Goal: Task Accomplishment & Management: Manage account settings

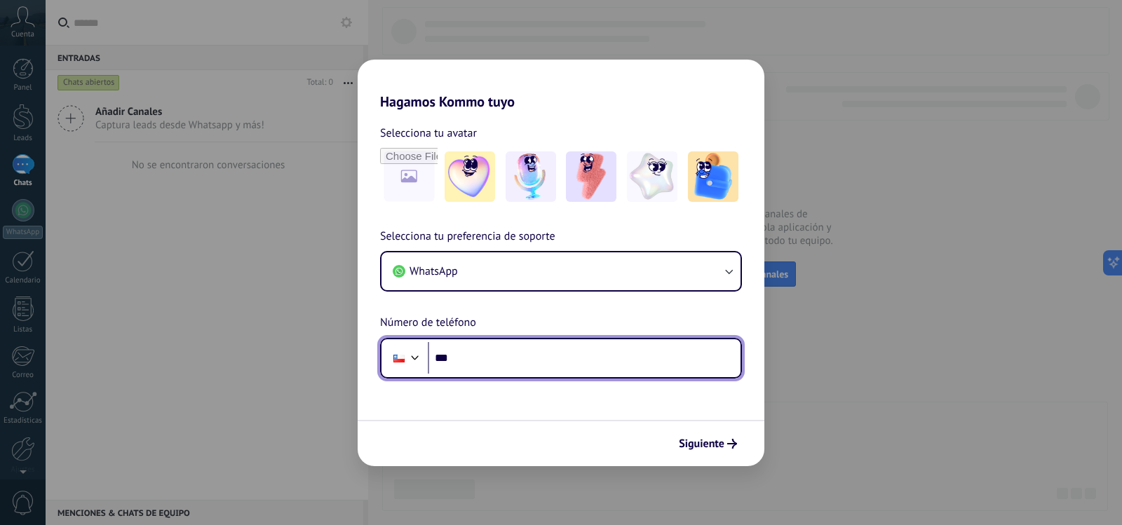
click at [489, 372] on input "***" at bounding box center [584, 358] width 313 height 32
type input "**********"
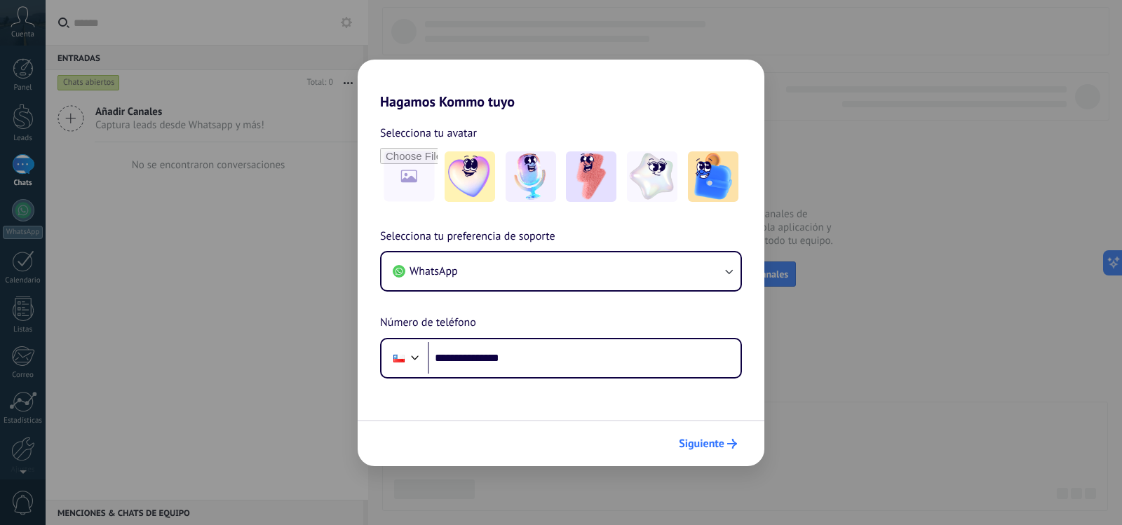
click at [715, 440] on span "Siguiente" at bounding box center [702, 444] width 46 height 10
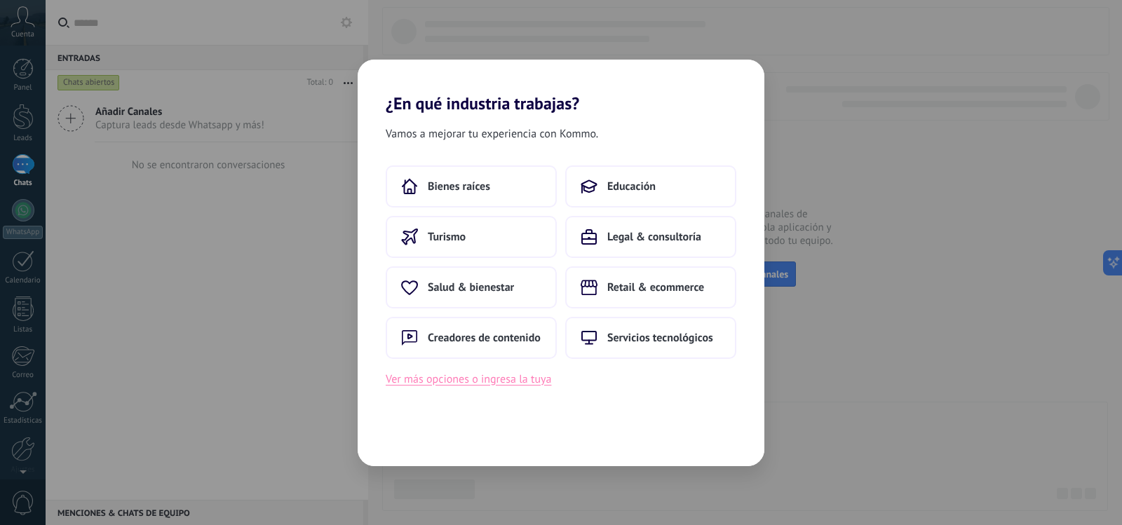
click at [506, 376] on button "Ver más opciones o ingresa la tuya" at bounding box center [468, 379] width 165 height 18
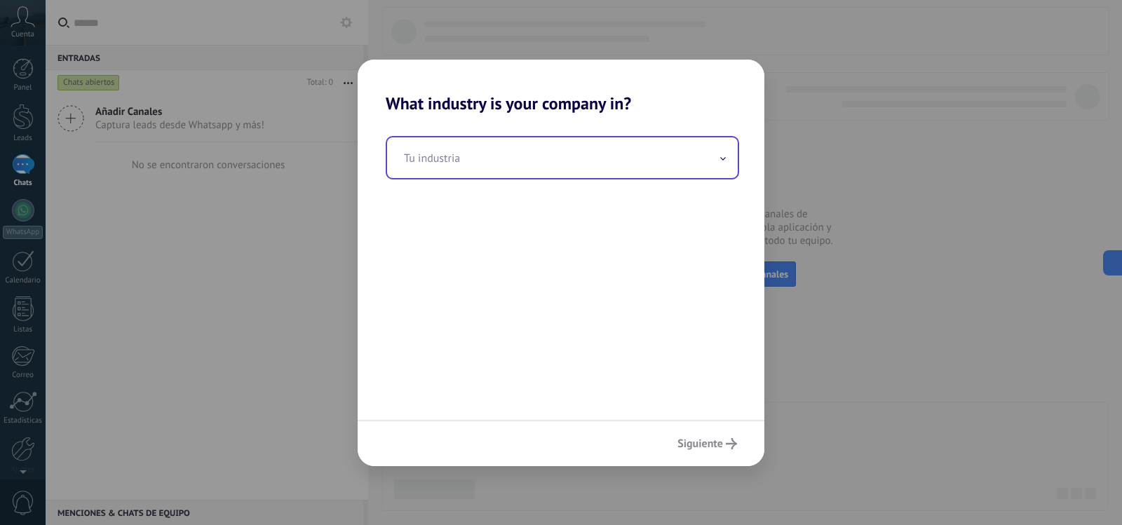
click at [511, 148] on input "text" at bounding box center [562, 157] width 350 height 41
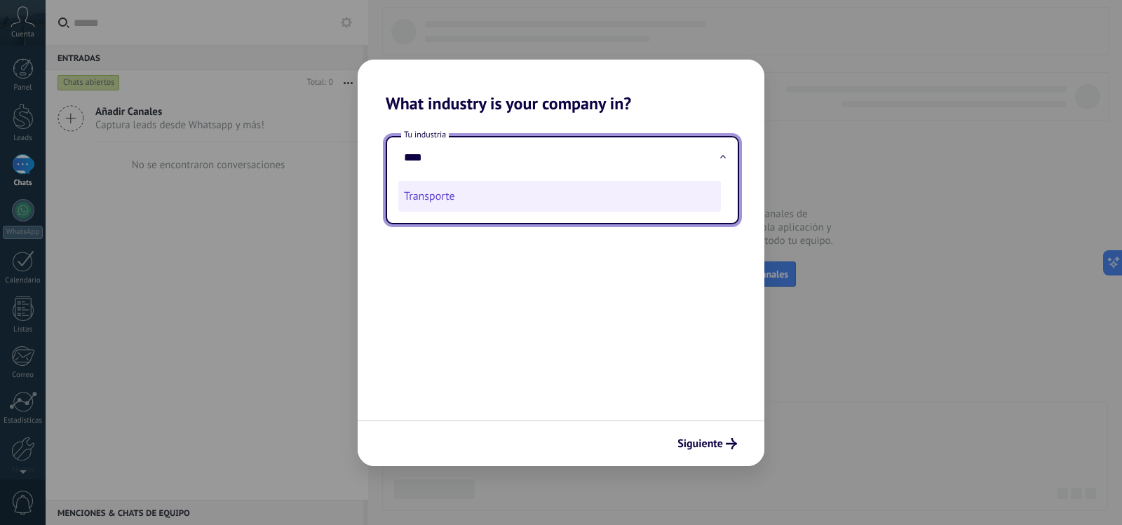
click at [500, 192] on li "Transporte" at bounding box center [559, 196] width 322 height 31
type input "**********"
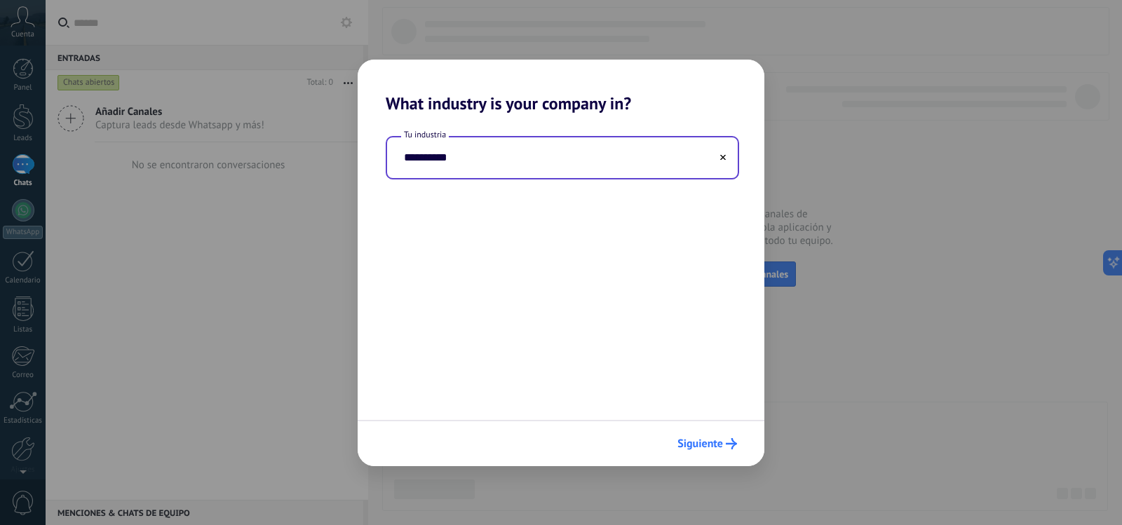
click at [717, 441] on span "Siguiente" at bounding box center [700, 444] width 46 height 10
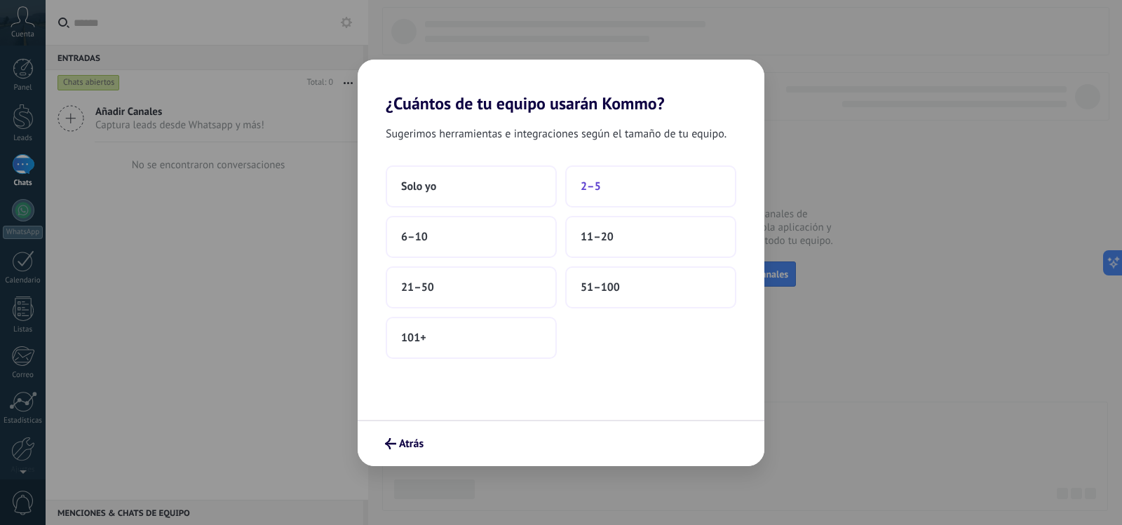
click at [578, 179] on button "2–5" at bounding box center [650, 186] width 171 height 42
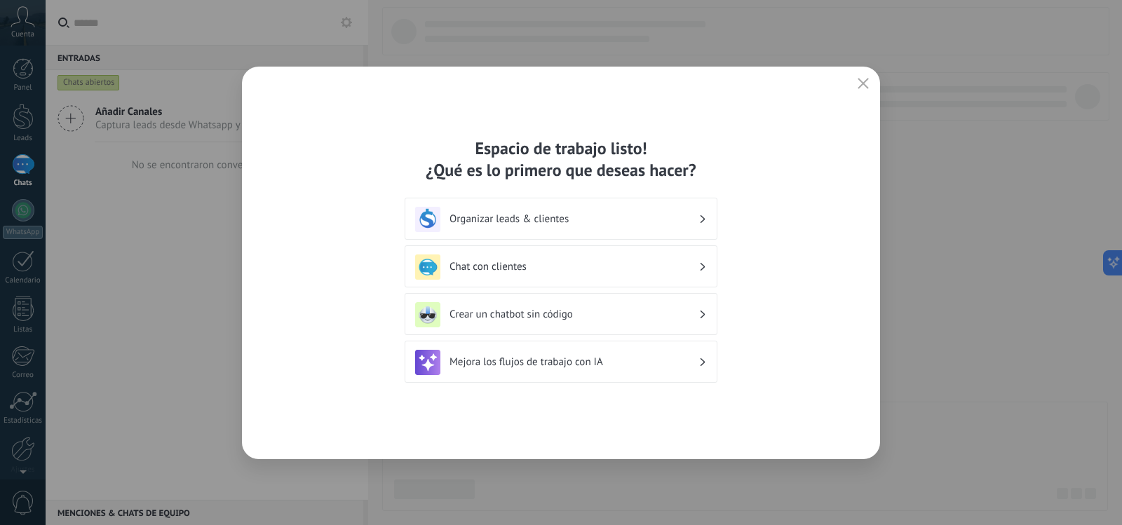
click at [609, 215] on h3 "Organizar leads & clientes" at bounding box center [573, 218] width 249 height 13
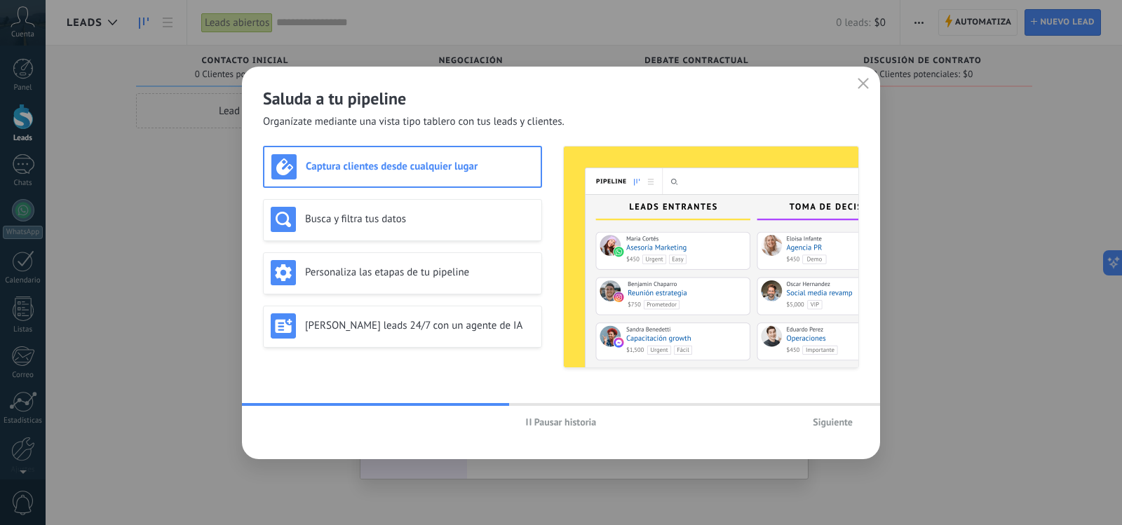
click at [861, 82] on icon "button" at bounding box center [862, 83] width 11 height 11
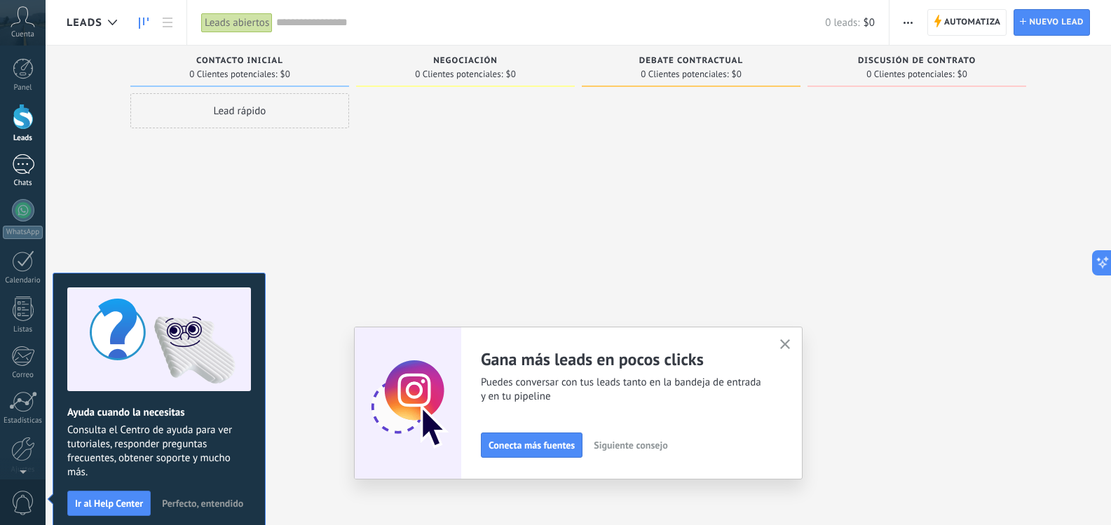
click at [21, 169] on div at bounding box center [23, 164] width 22 height 20
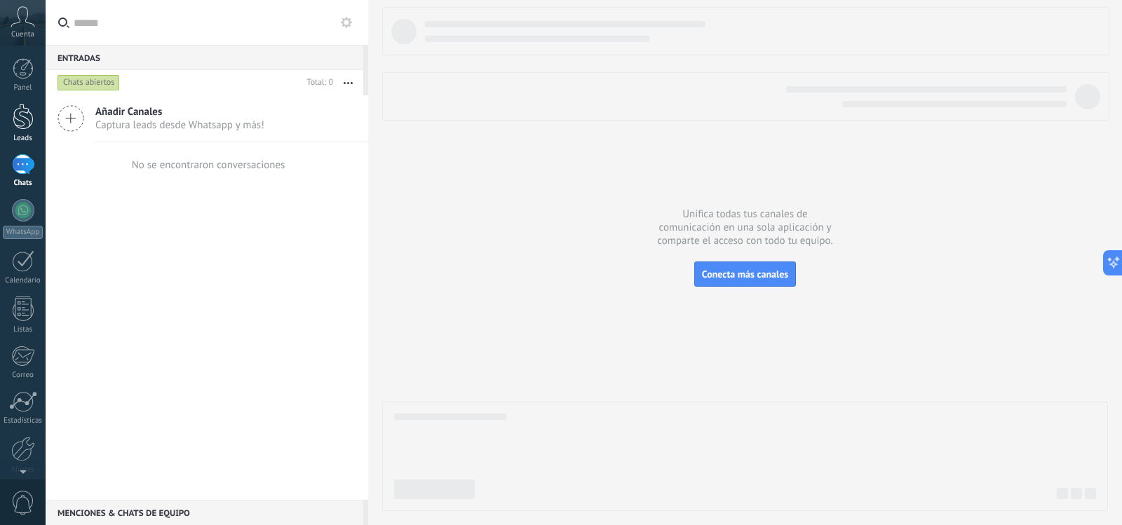
click at [23, 123] on div at bounding box center [23, 117] width 21 height 26
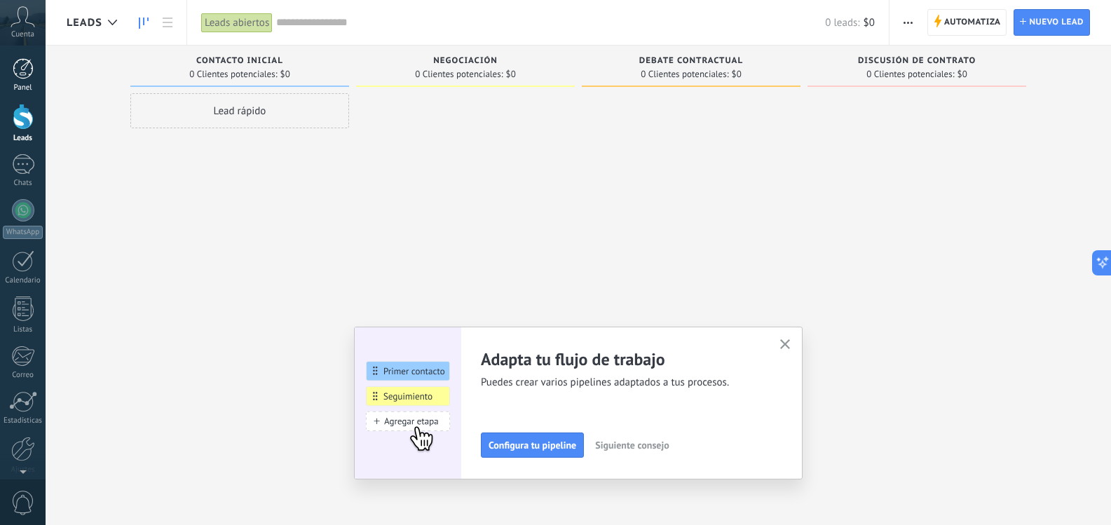
click at [27, 76] on div at bounding box center [23, 68] width 21 height 21
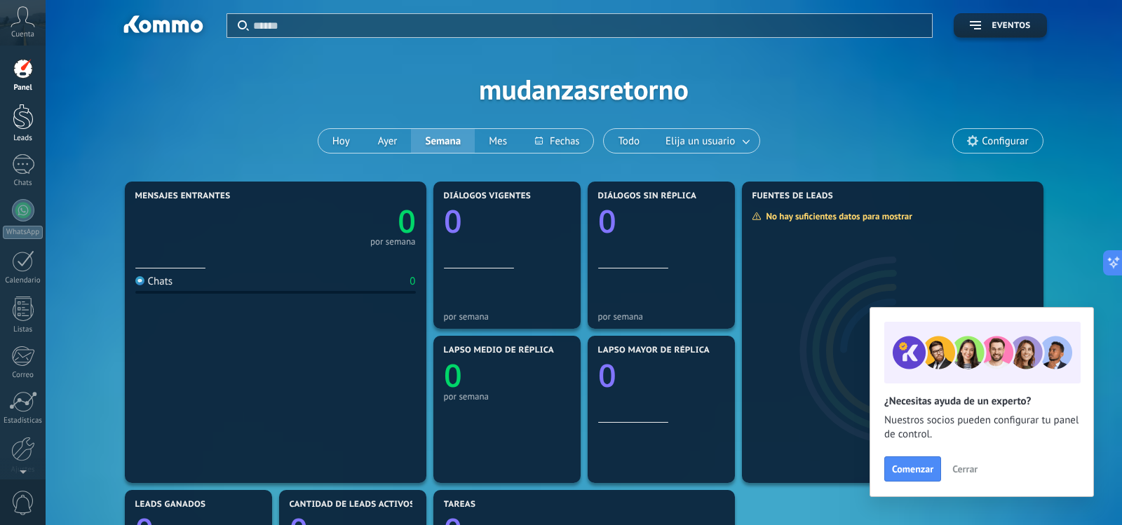
click at [26, 115] on div at bounding box center [23, 117] width 21 height 26
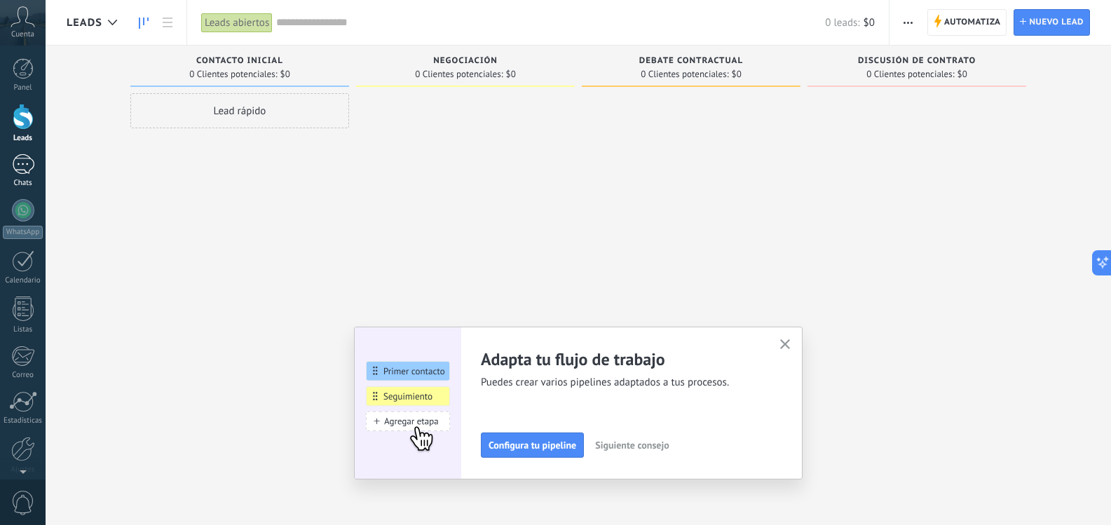
click at [28, 166] on div at bounding box center [23, 164] width 22 height 20
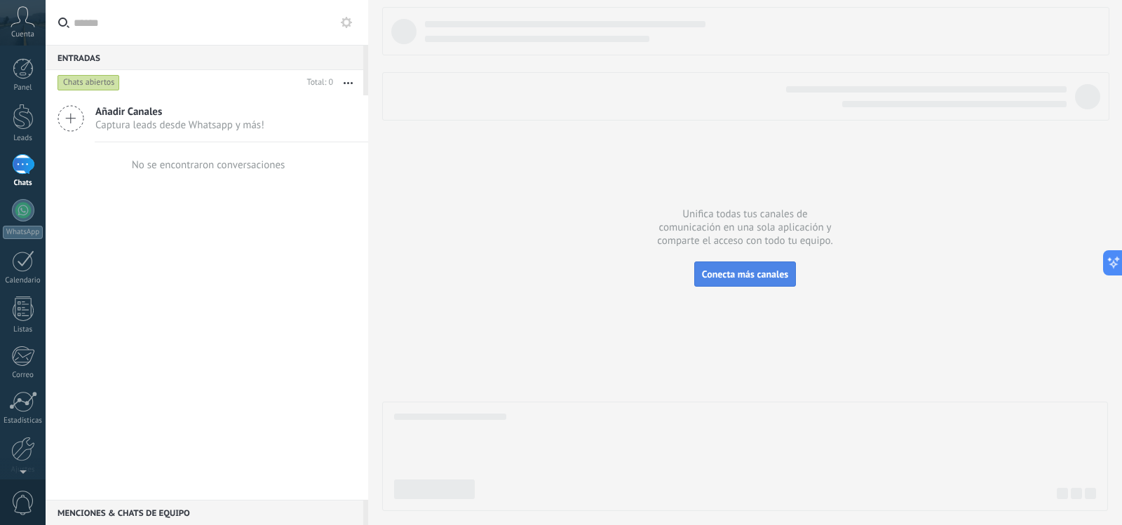
click at [721, 275] on span "Conecta más canales" at bounding box center [745, 274] width 86 height 13
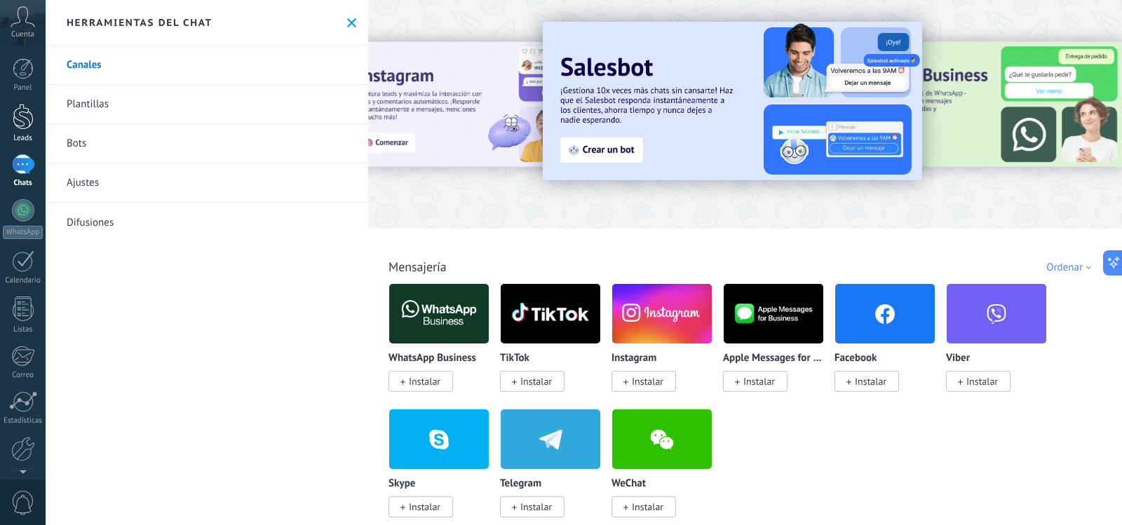
click at [20, 127] on div at bounding box center [23, 117] width 21 height 26
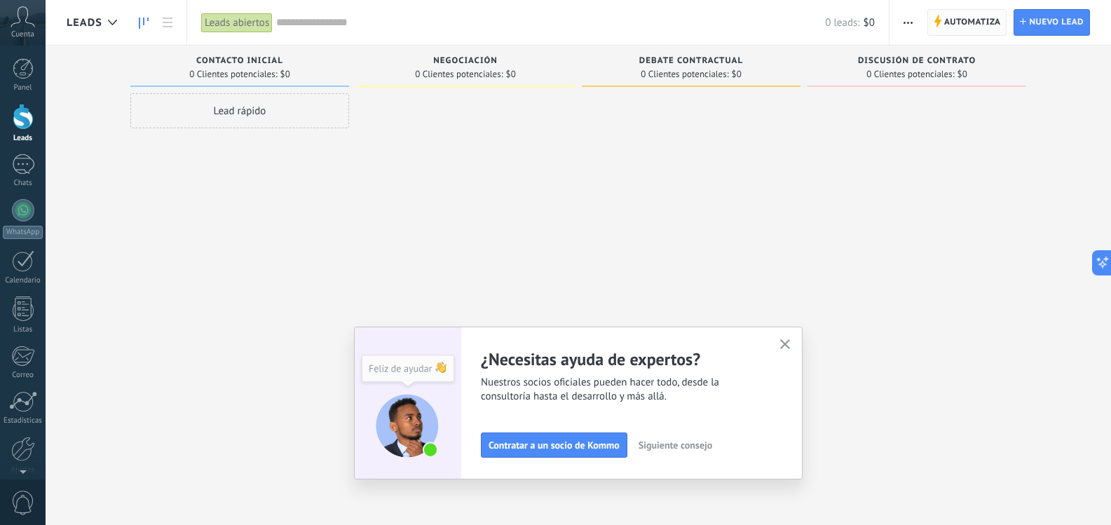
click at [977, 16] on span "Automatiza" at bounding box center [972, 22] width 57 height 25
